Goal: Information Seeking & Learning: Learn about a topic

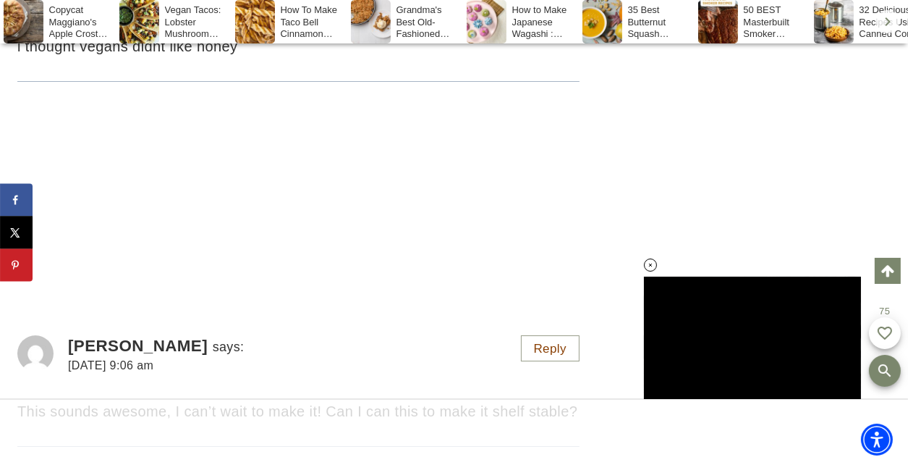
scroll to position [10004, 0]
